Goal: Check status: Check status

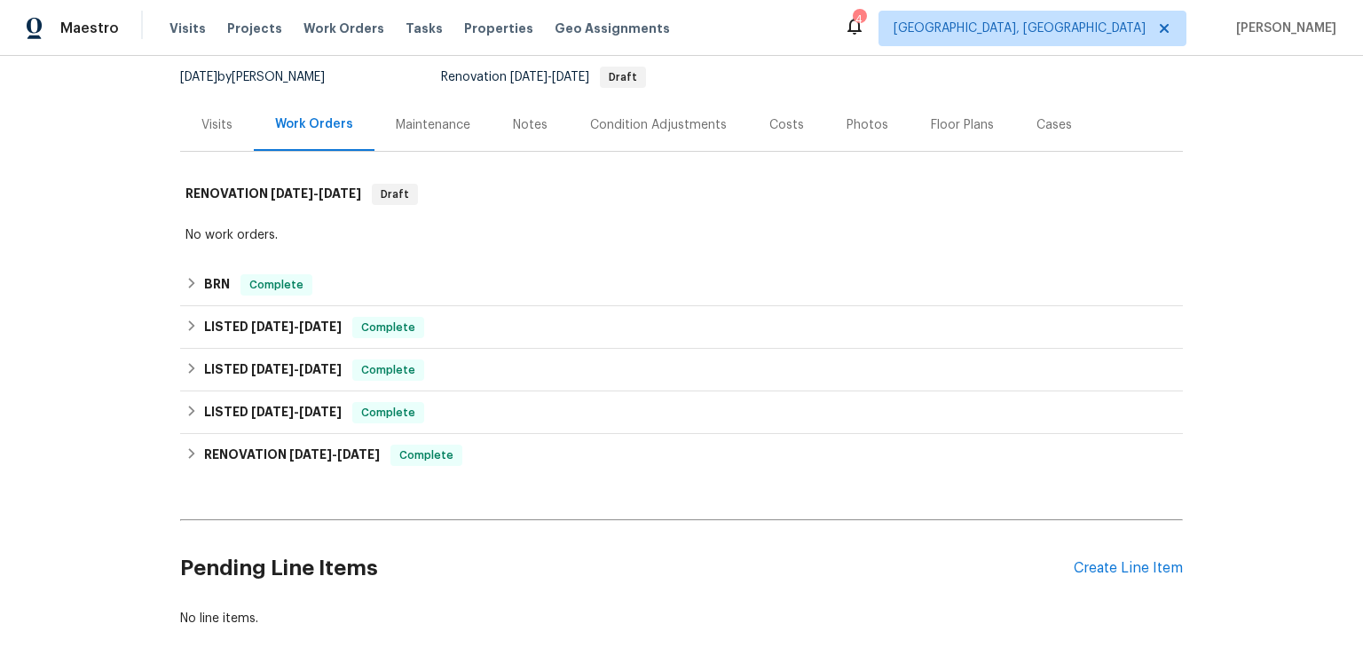
scroll to position [188, 0]
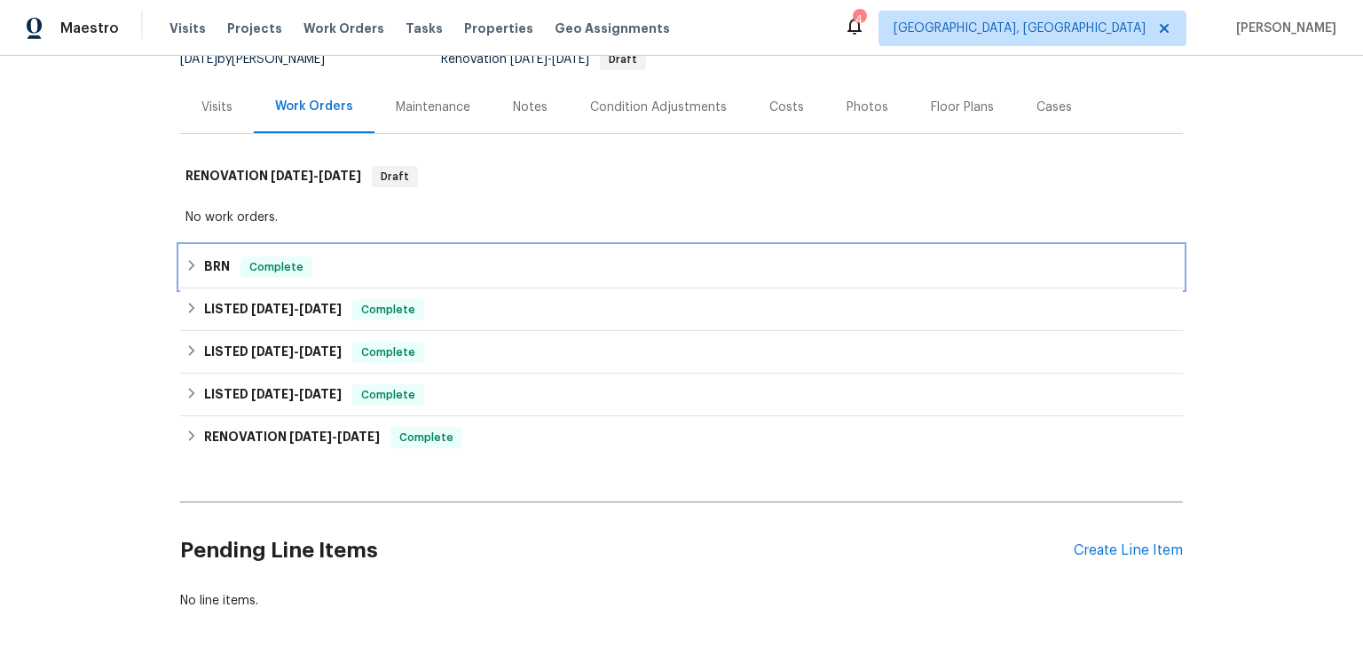
click at [230, 278] on h6 "BRN" at bounding box center [217, 267] width 26 height 21
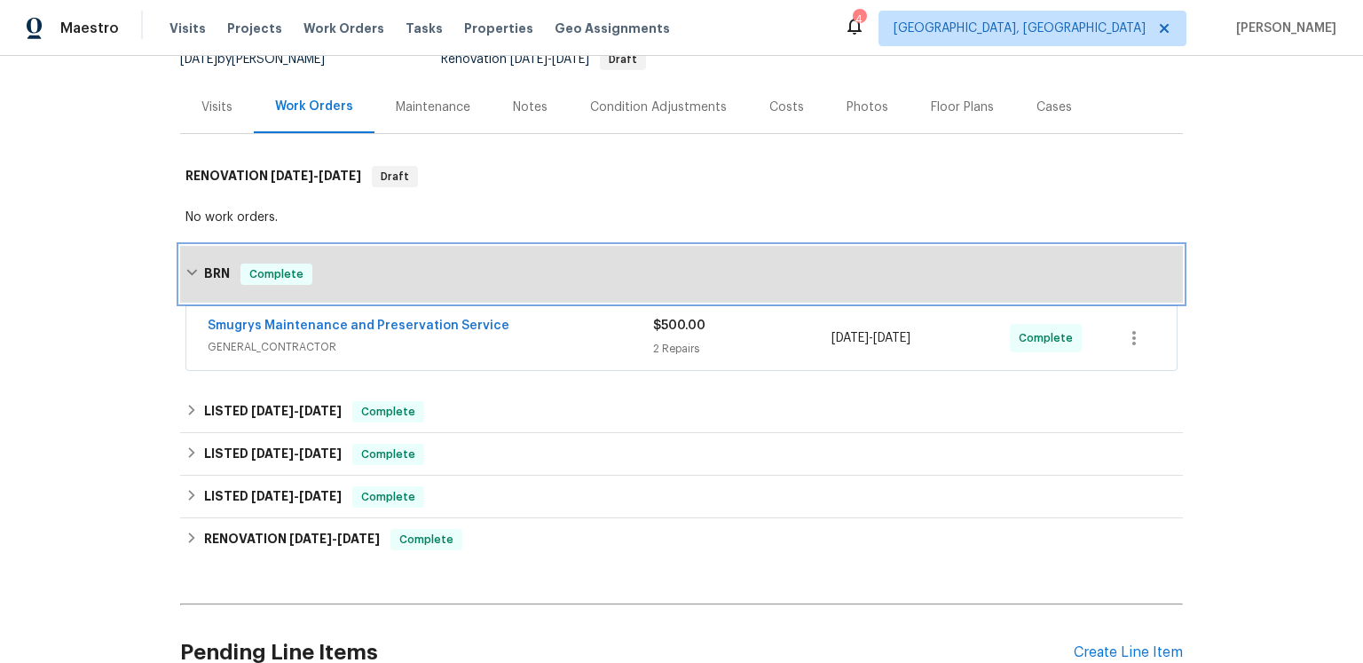
scroll to position [198, 0]
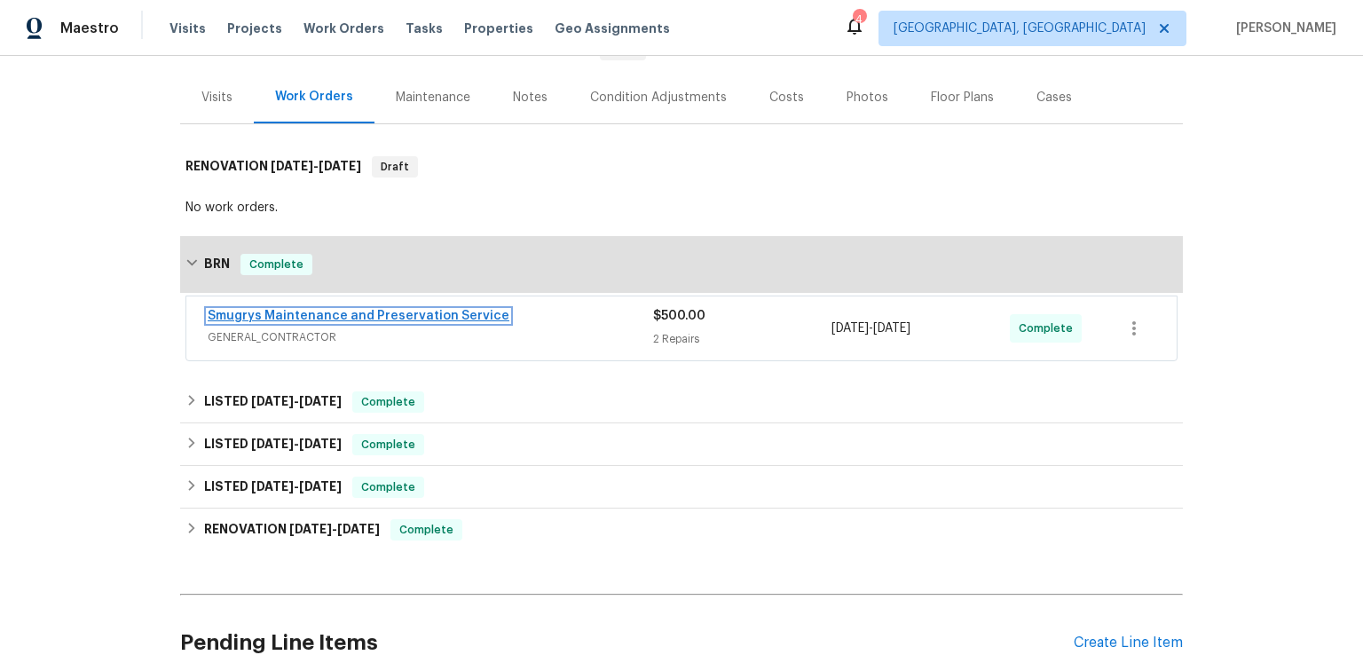
click at [402, 322] on link "Smugrys Maintenance and Preservation Service" at bounding box center [359, 316] width 302 height 12
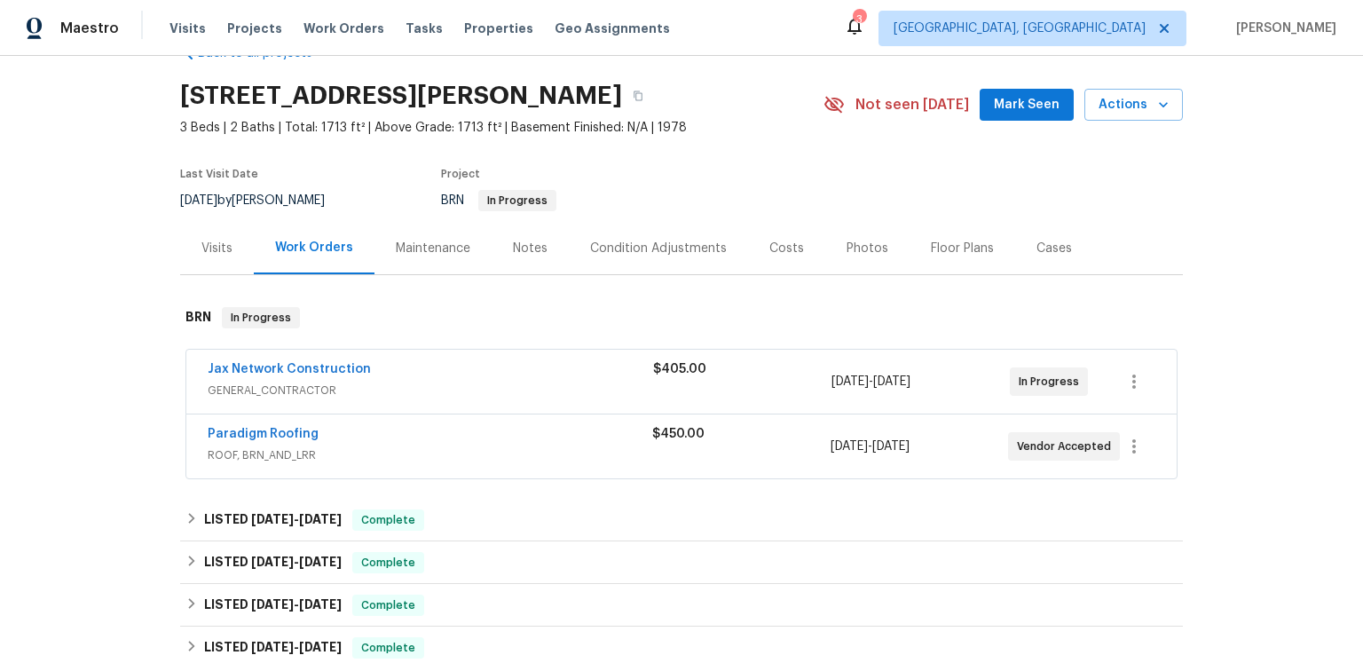
scroll to position [171, 0]
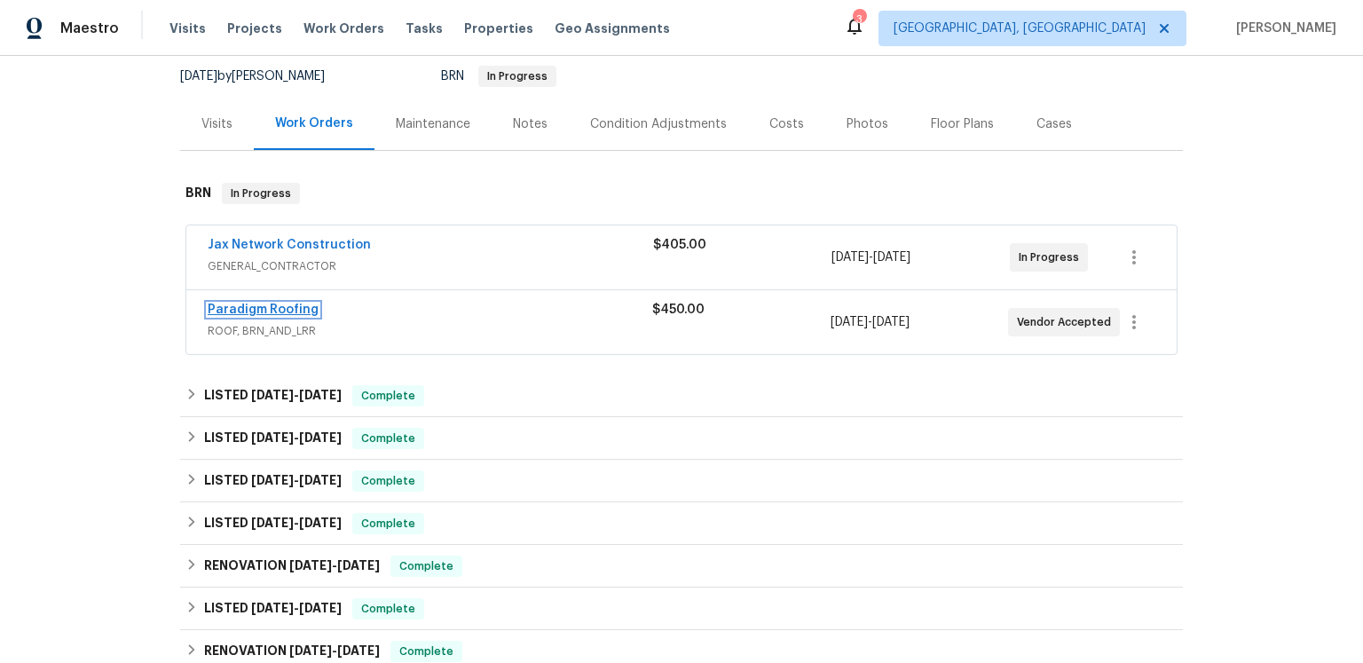
click at [314, 316] on link "Paradigm Roofing" at bounding box center [263, 310] width 111 height 12
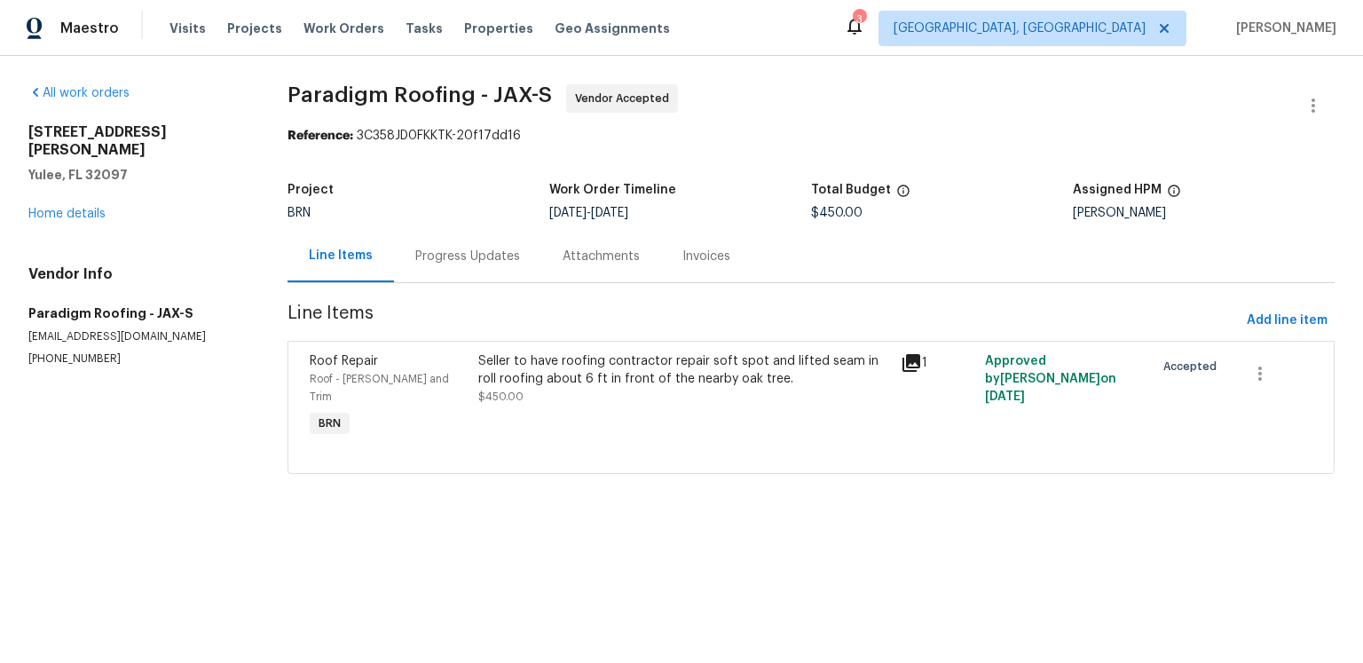
click at [479, 265] on div "Progress Updates" at bounding box center [467, 257] width 105 height 18
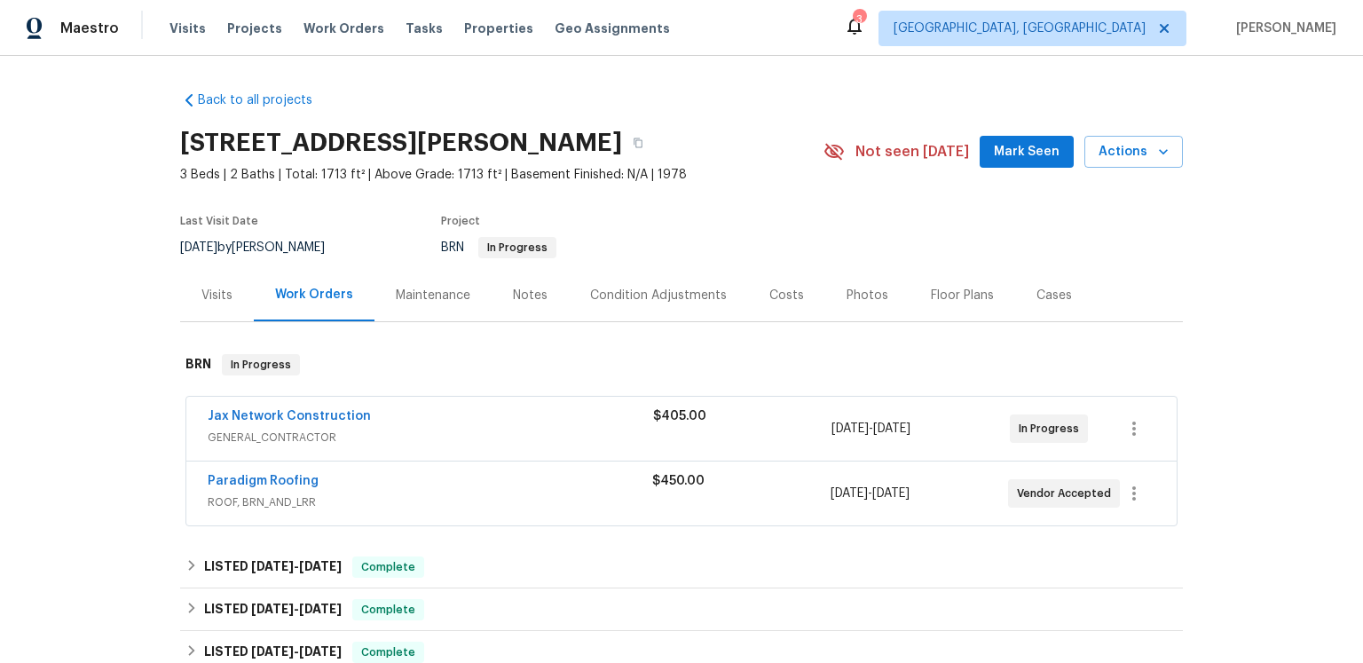
scroll to position [204, 0]
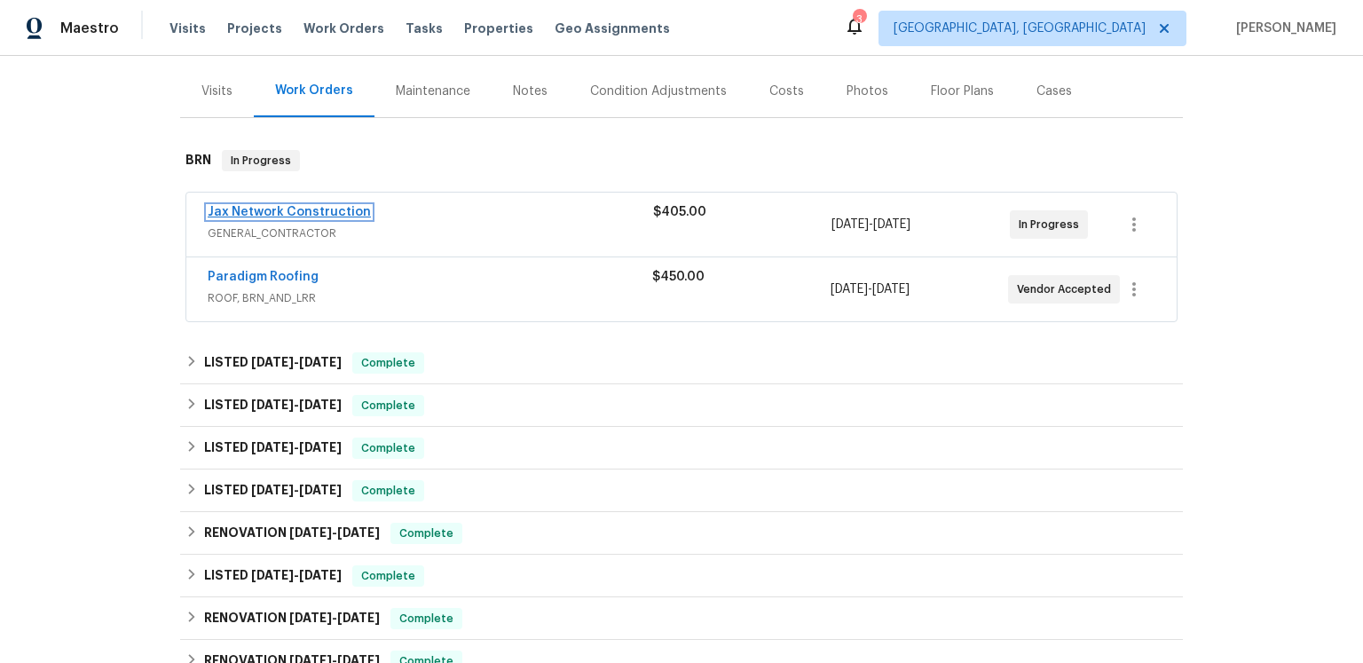
click at [366, 218] on link "Jax Network Construction" at bounding box center [289, 212] width 163 height 12
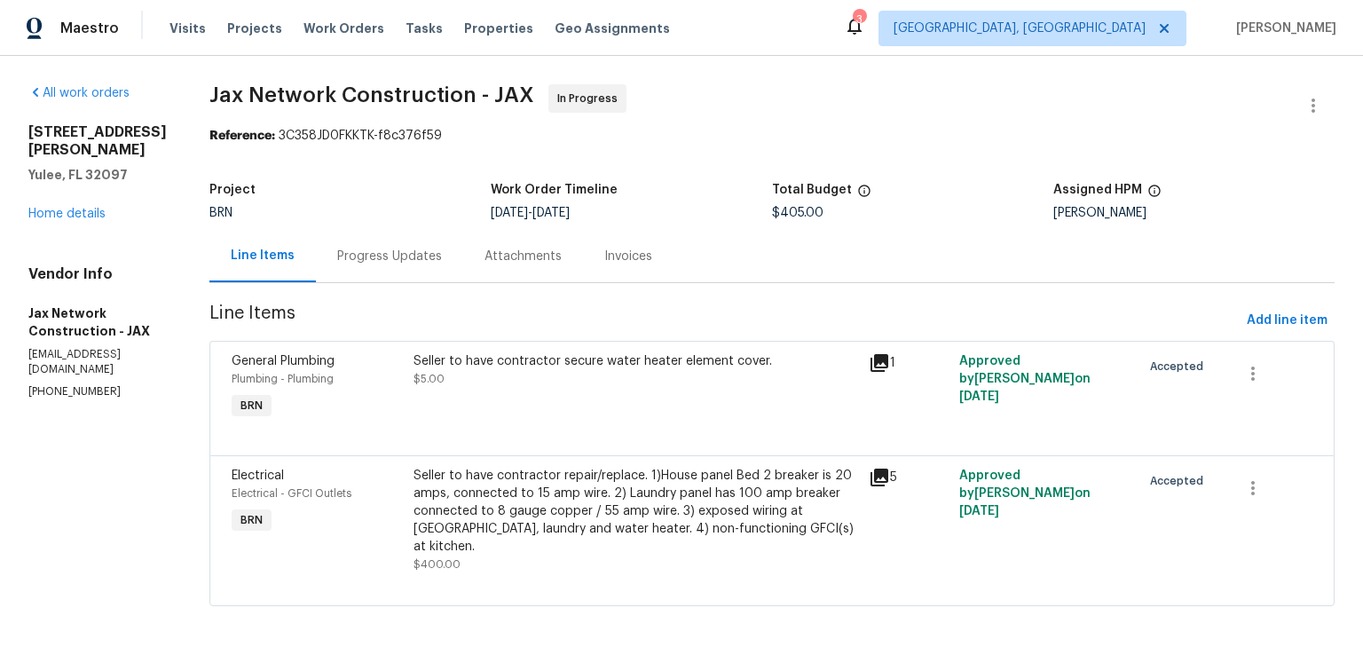
click at [442, 265] on div "Progress Updates" at bounding box center [389, 257] width 105 height 18
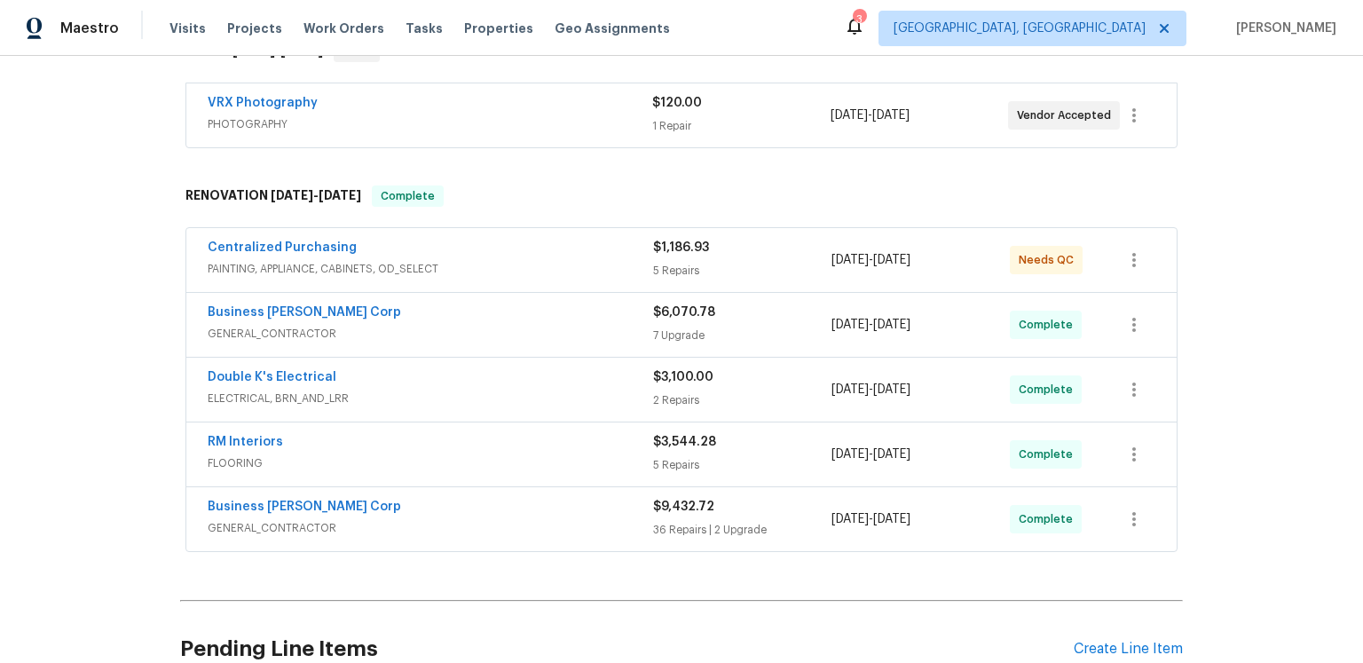
scroll to position [515, 0]
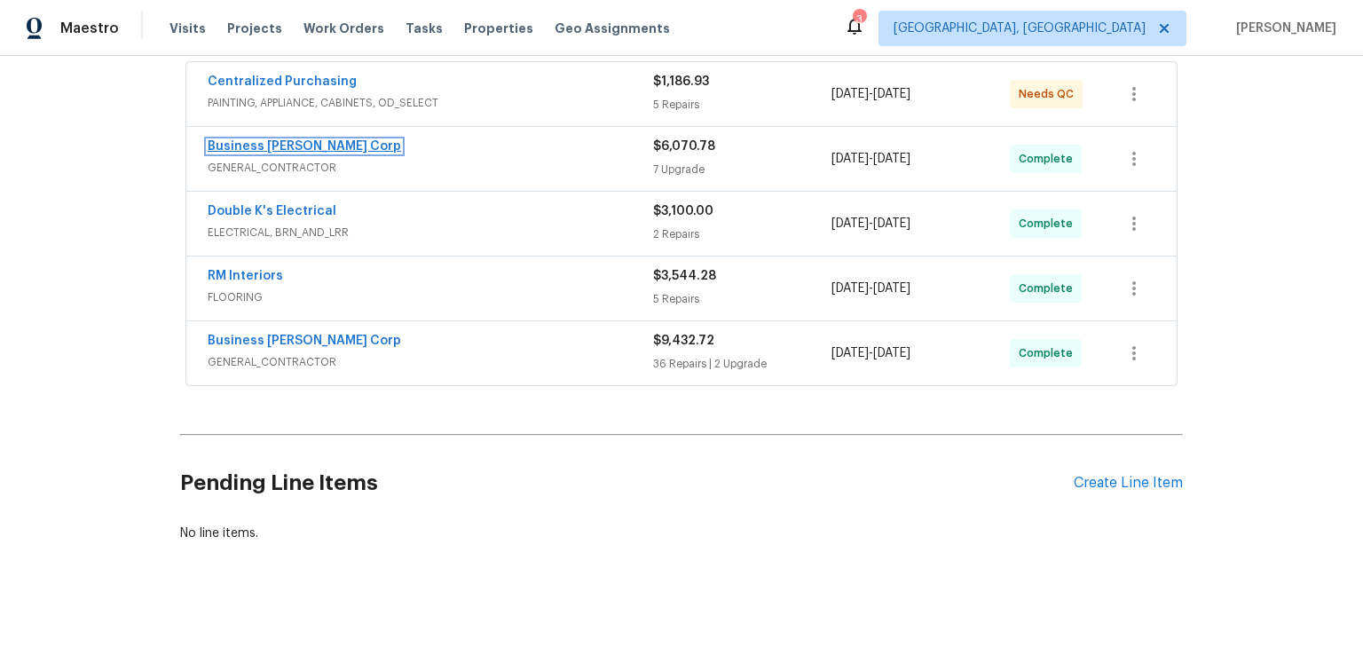
click at [326, 153] on link "Business [PERSON_NAME] Corp" at bounding box center [305, 146] width 194 height 12
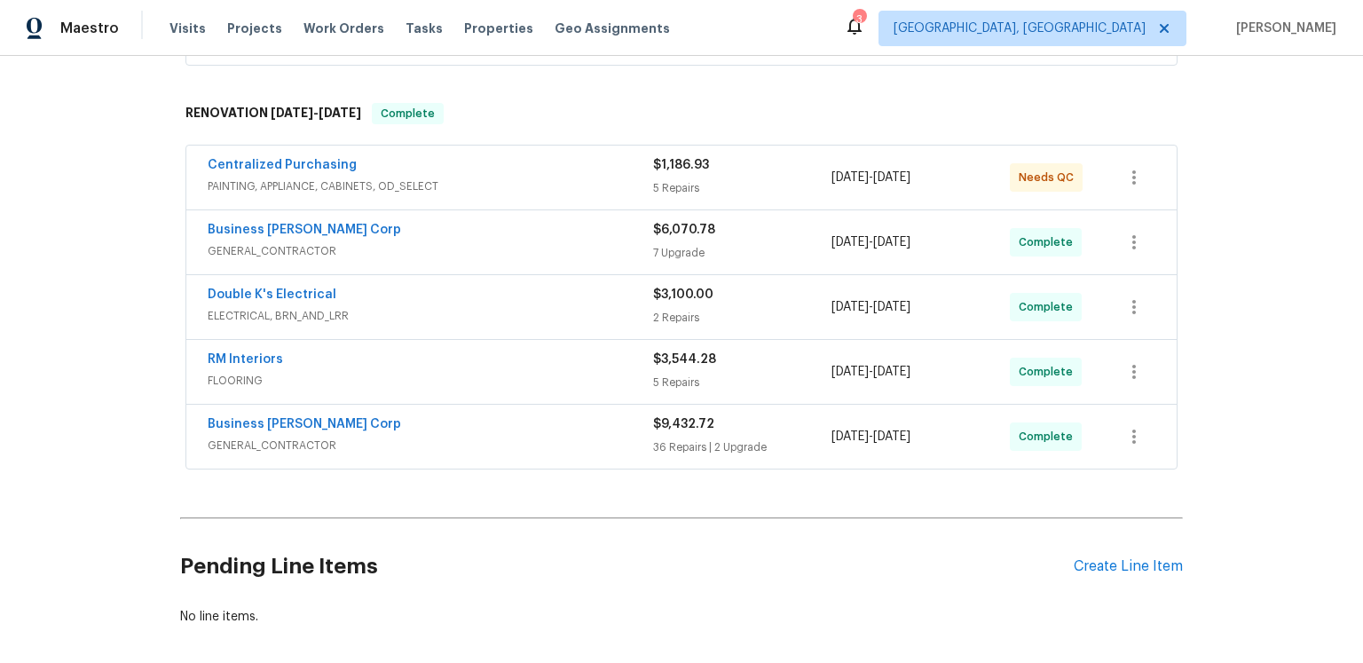
scroll to position [405, 0]
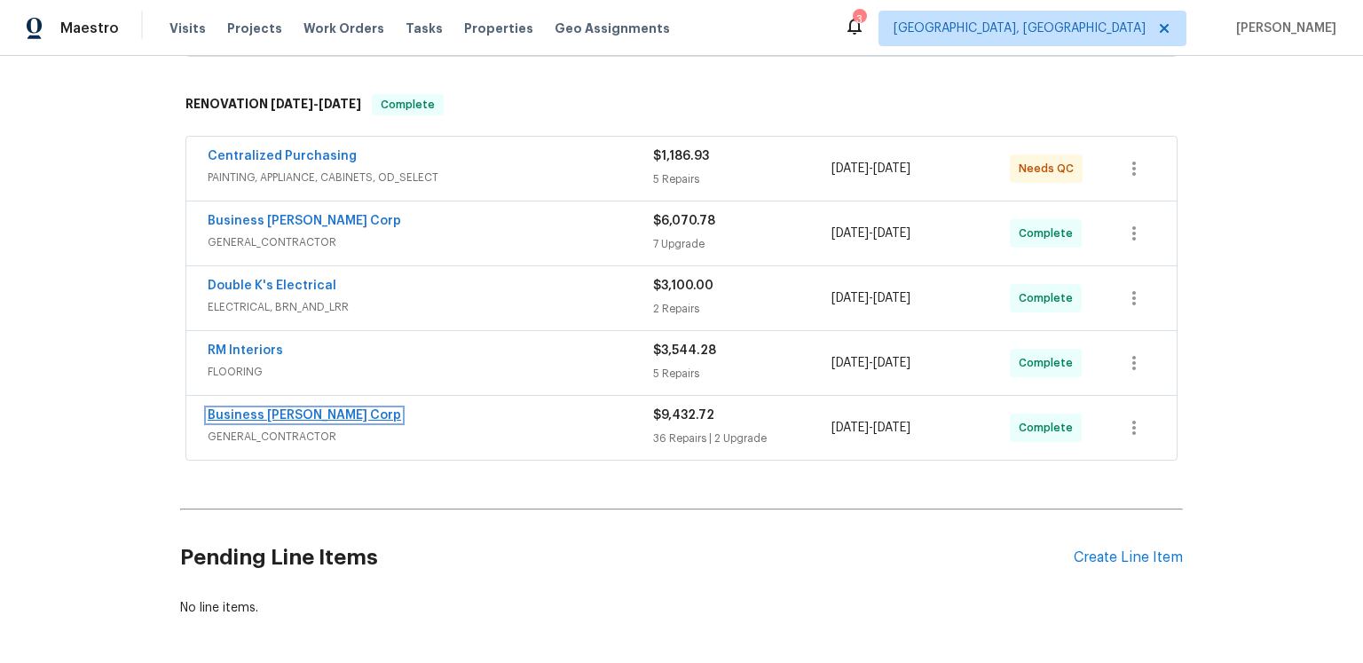
click at [295, 422] on link "Business [PERSON_NAME] Corp" at bounding box center [305, 415] width 194 height 12
